Goal: Task Accomplishment & Management: Use online tool/utility

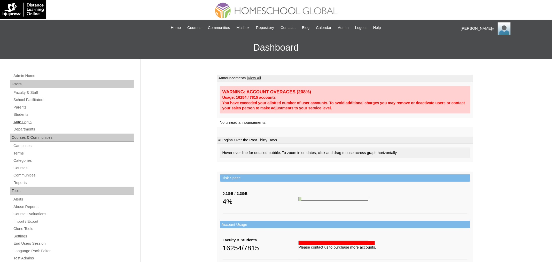
click at [21, 122] on link "Auto Login" at bounding box center [73, 122] width 121 height 6
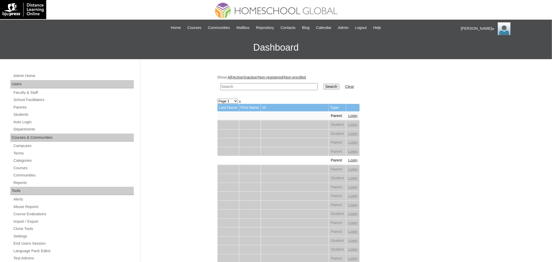
click at [245, 85] on input "text" at bounding box center [268, 86] width 97 height 7
paste input "[PERSON_NAME]"
type input "[PERSON_NAME]"
click at [323, 84] on input "Search" at bounding box center [331, 87] width 16 height 6
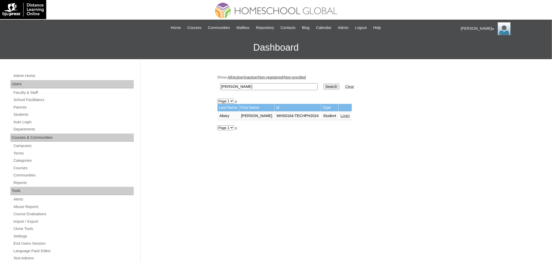
click at [344, 116] on link "Login" at bounding box center [345, 116] width 9 height 4
